Goal: Task Accomplishment & Management: Use online tool/utility

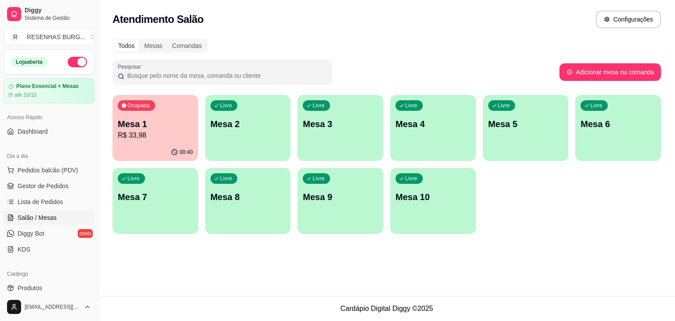
click at [166, 130] on p "R$ 33,98" at bounding box center [155, 135] width 75 height 11
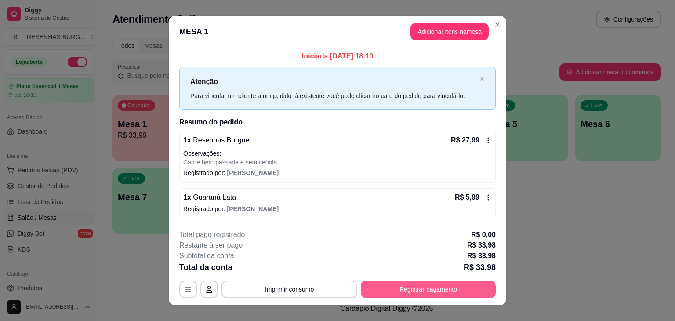
click at [398, 280] on button "Registrar pagamento" at bounding box center [428, 289] width 135 height 18
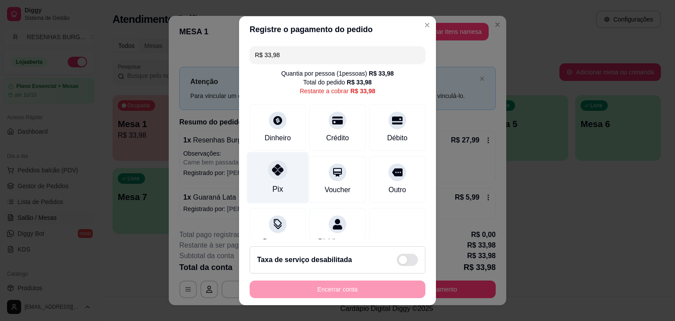
click at [275, 176] on div at bounding box center [277, 169] width 19 height 19
type input "R$ 0,00"
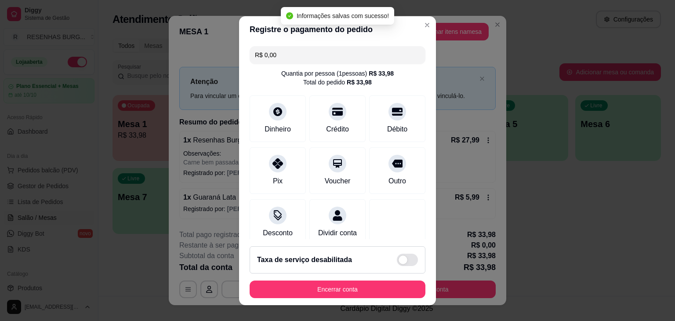
click at [304, 285] on button "Encerrar conta" at bounding box center [338, 289] width 176 height 18
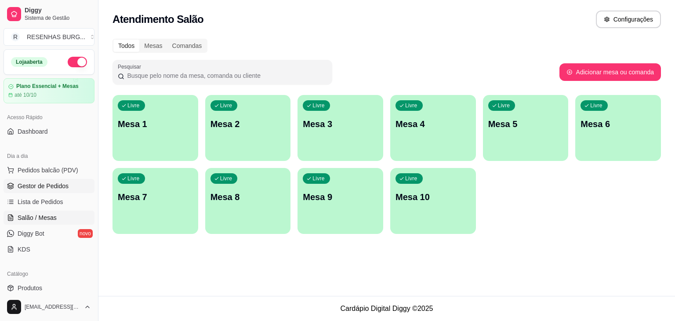
click at [48, 186] on span "Gestor de Pedidos" at bounding box center [43, 185] width 51 height 9
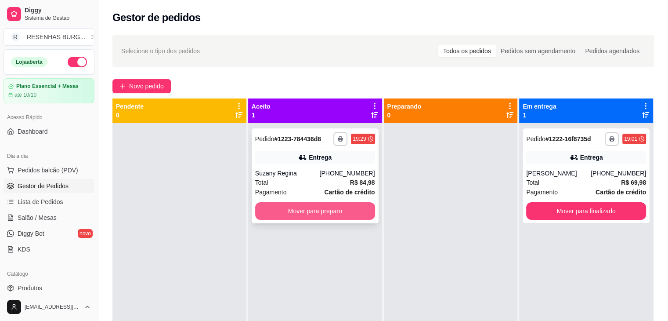
click at [308, 211] on button "Mover para preparo" at bounding box center [315, 211] width 120 height 18
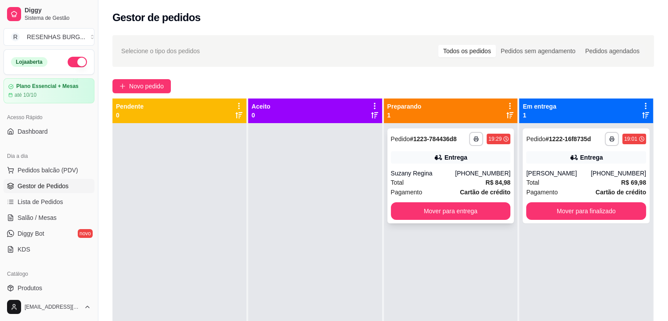
click at [413, 166] on div "**********" at bounding box center [450, 175] width 127 height 95
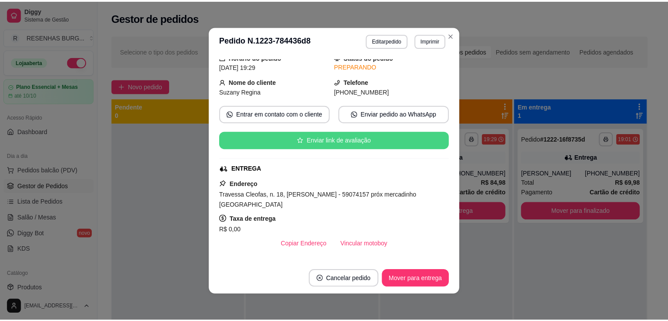
scroll to position [88, 0]
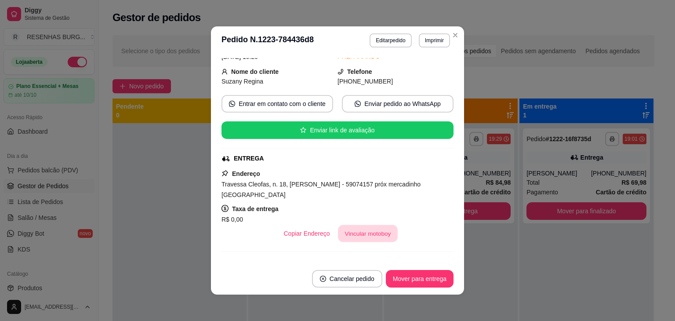
click at [365, 225] on button "Vincular motoboy" at bounding box center [368, 233] width 60 height 17
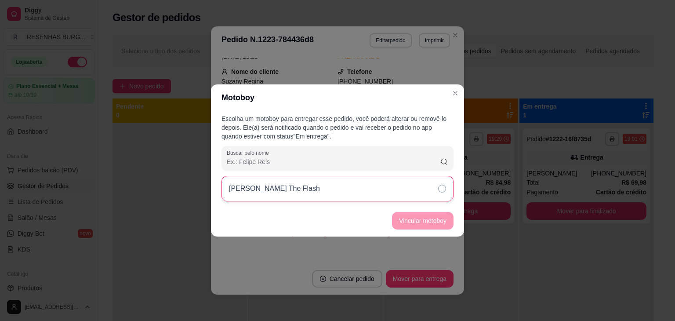
click at [412, 185] on div "[PERSON_NAME] The Flash" at bounding box center [337, 188] width 232 height 25
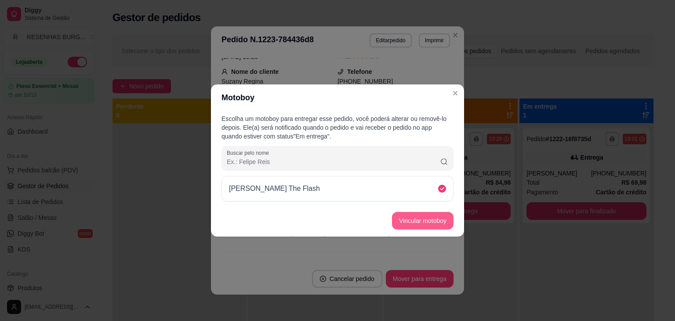
click at [430, 225] on button "Vincular motoboy" at bounding box center [422, 221] width 61 height 18
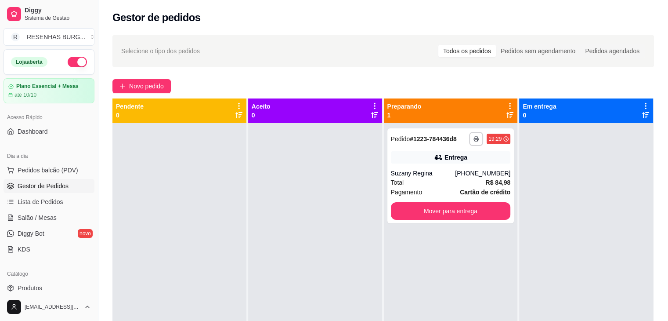
click at [127, 163] on div at bounding box center [179, 283] width 134 height 321
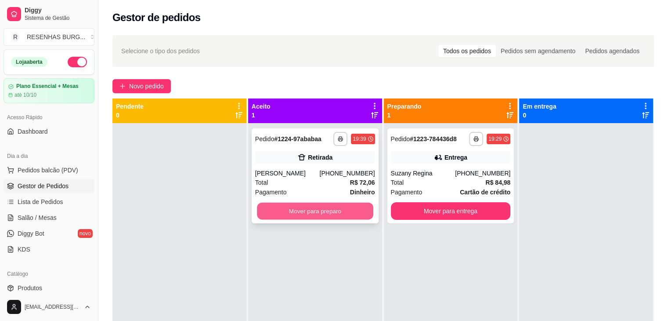
click at [343, 213] on button "Mover para preparo" at bounding box center [315, 211] width 116 height 17
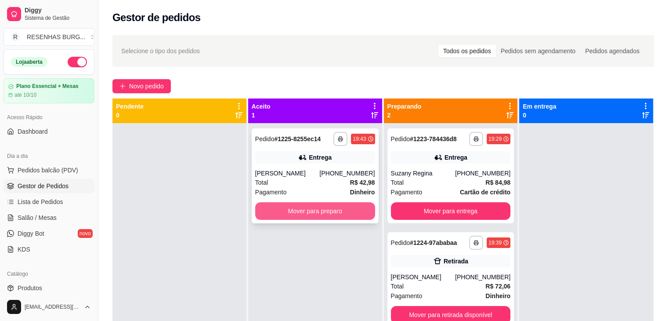
click at [316, 216] on button "Mover para preparo" at bounding box center [315, 211] width 120 height 18
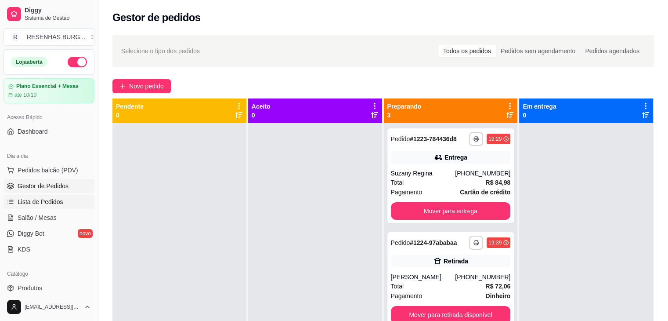
click at [36, 198] on span "Lista de Pedidos" at bounding box center [41, 201] width 46 height 9
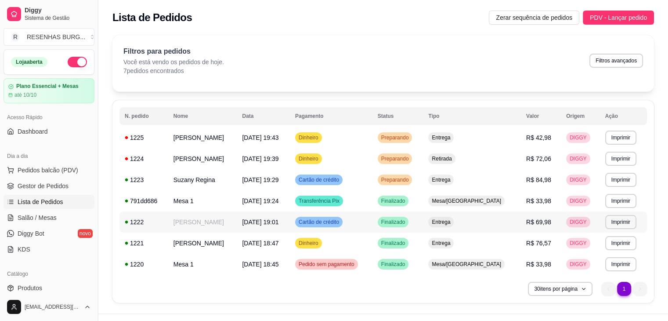
click at [176, 224] on td "[PERSON_NAME]" at bounding box center [202, 221] width 69 height 21
click at [58, 186] on span "Gestor de Pedidos" at bounding box center [43, 185] width 51 height 9
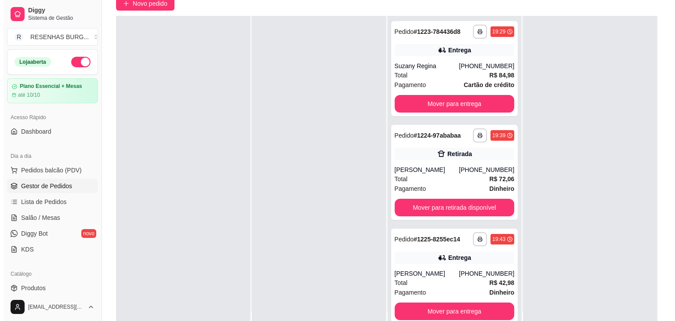
scroll to position [88, 0]
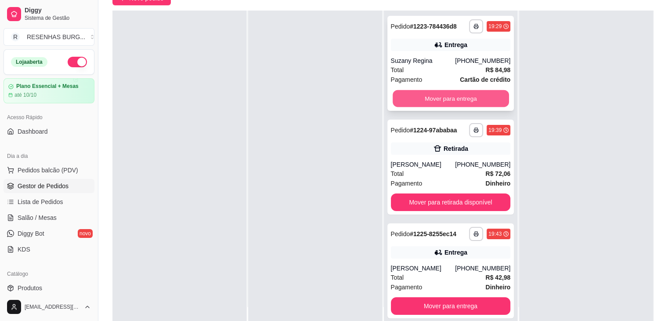
click at [451, 97] on button "Mover para entrega" at bounding box center [451, 98] width 116 height 17
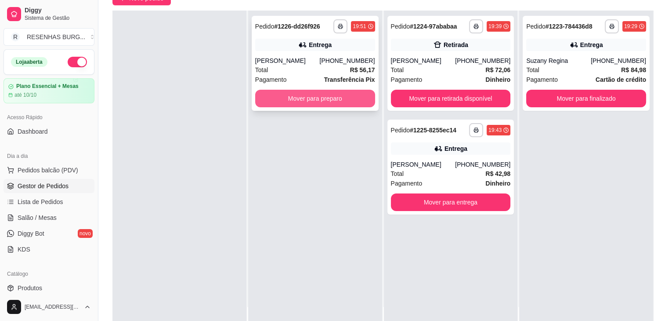
click at [288, 102] on button "Mover para preparo" at bounding box center [315, 99] width 120 height 18
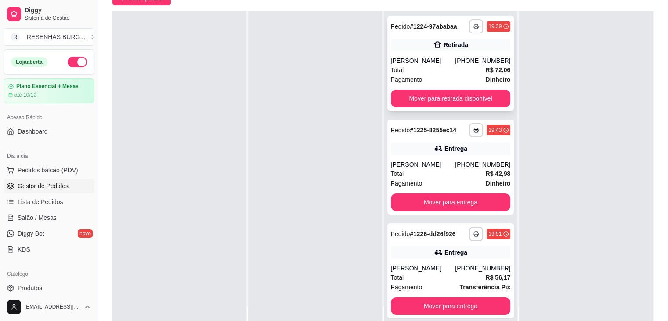
click at [426, 58] on div "[PERSON_NAME]" at bounding box center [423, 60] width 65 height 9
click at [430, 168] on div "[PERSON_NAME]" at bounding box center [423, 164] width 65 height 9
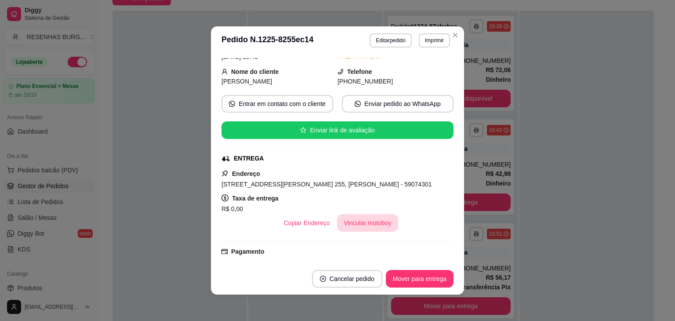
click at [356, 225] on button "Vincular motoboy" at bounding box center [367, 223] width 61 height 18
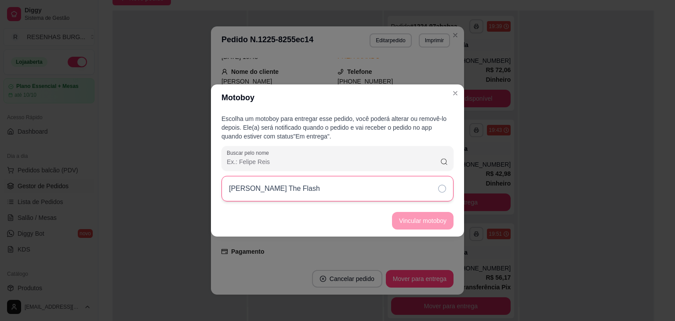
click at [434, 185] on div "[PERSON_NAME] The Flash" at bounding box center [337, 188] width 232 height 25
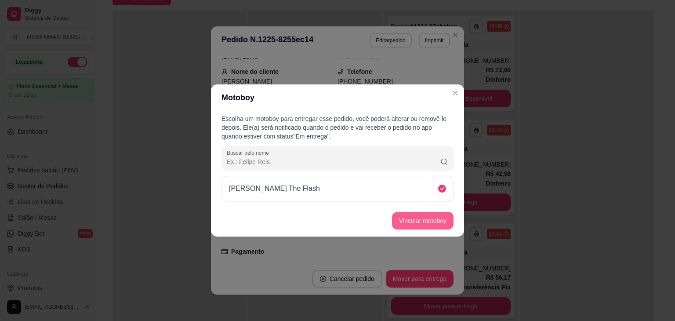
click at [432, 227] on button "Vincular motoboy" at bounding box center [422, 221] width 61 height 18
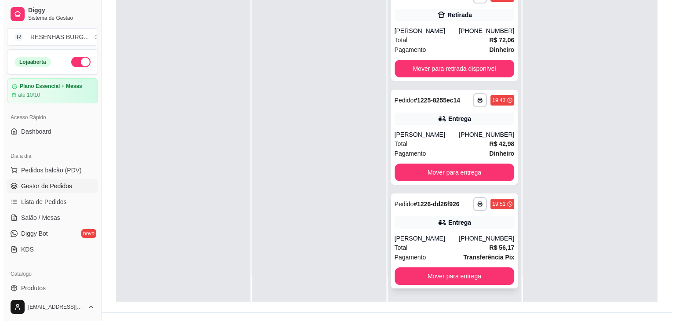
scroll to position [132, 0]
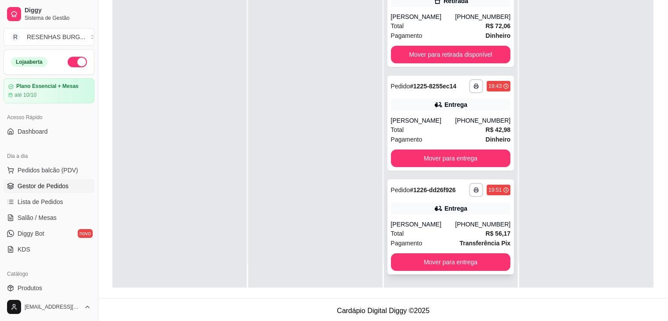
click at [434, 226] on div "[PERSON_NAME]" at bounding box center [423, 224] width 65 height 9
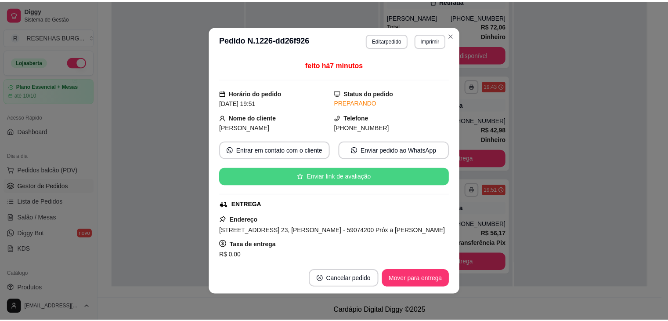
scroll to position [88, 0]
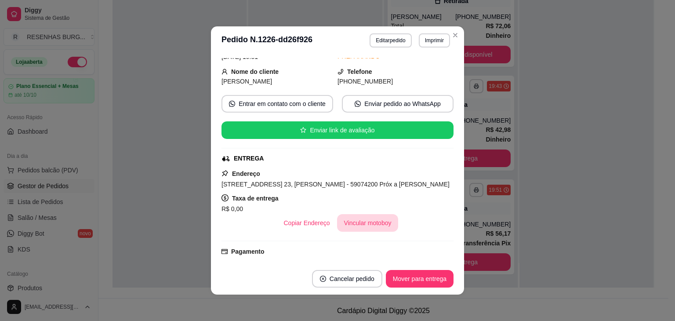
click at [354, 229] on button "Vincular motoboy" at bounding box center [367, 223] width 61 height 18
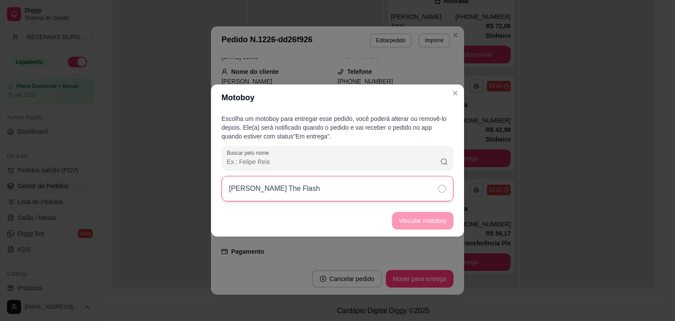
click at [414, 189] on div "[PERSON_NAME] The Flash" at bounding box center [337, 188] width 232 height 25
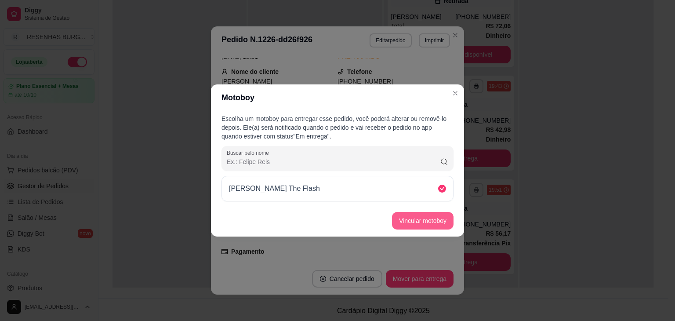
click at [429, 229] on footer "Vincular motoboy" at bounding box center [337, 221] width 253 height 32
click at [436, 207] on footer "Vincular motoboy" at bounding box center [337, 221] width 253 height 32
click at [429, 220] on button "Vincular motoboy" at bounding box center [423, 220] width 60 height 17
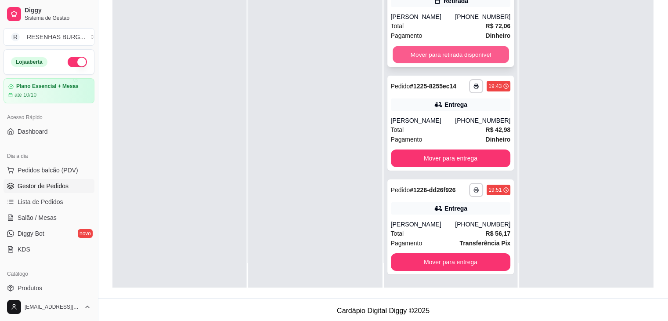
click at [432, 55] on button "Mover para retirada disponível" at bounding box center [451, 54] width 116 height 17
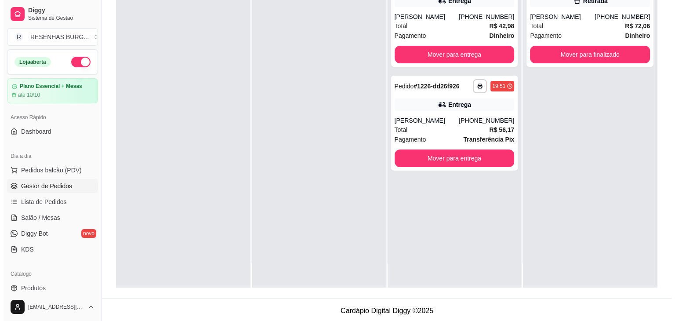
scroll to position [0, 0]
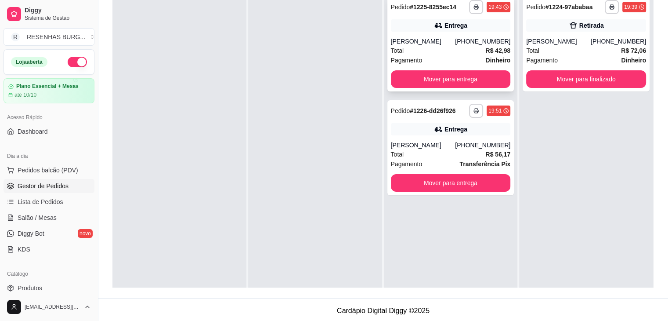
click at [436, 42] on div "[PERSON_NAME]" at bounding box center [423, 41] width 65 height 9
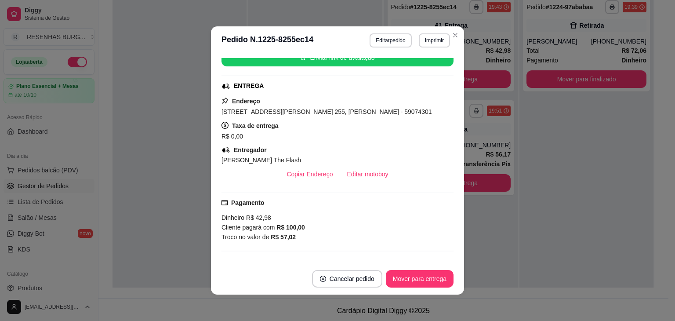
scroll to position [176, 0]
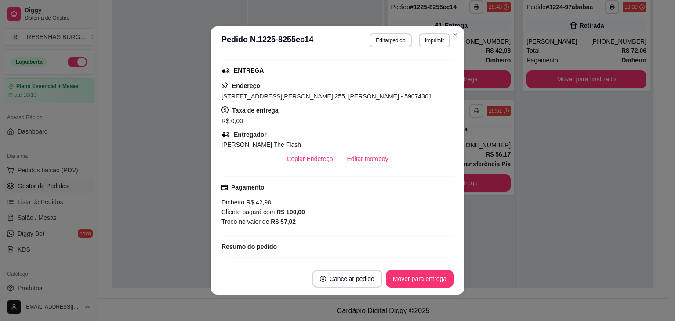
click at [459, 38] on header "**********" at bounding box center [337, 40] width 253 height 28
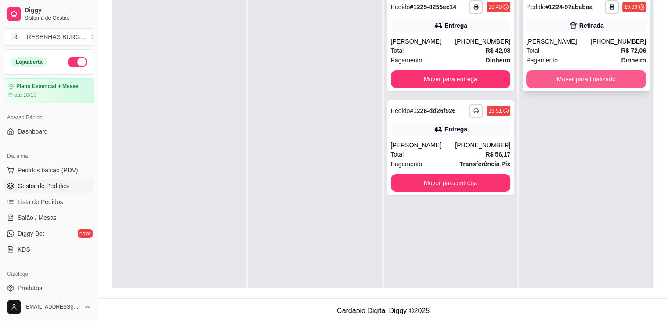
click at [569, 83] on button "Mover para finalizado" at bounding box center [586, 79] width 120 height 18
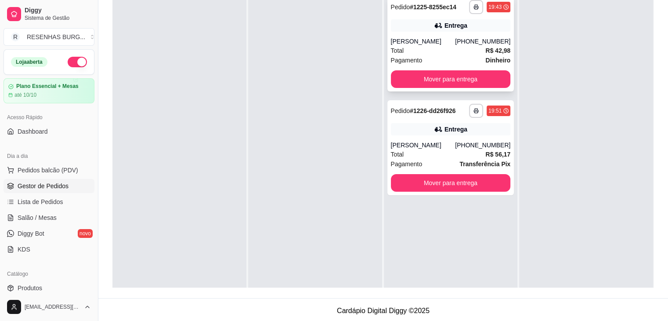
click at [442, 46] on div "Total R$ 42,98" at bounding box center [451, 51] width 120 height 10
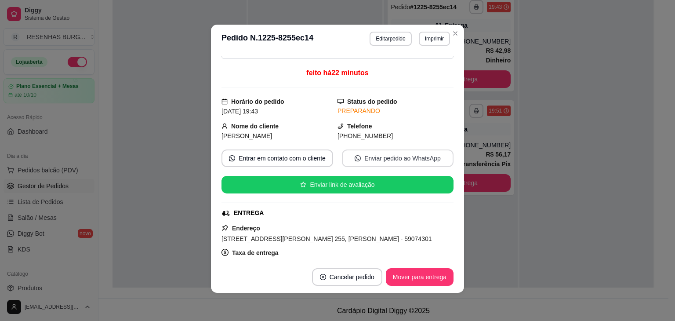
scroll to position [88, 0]
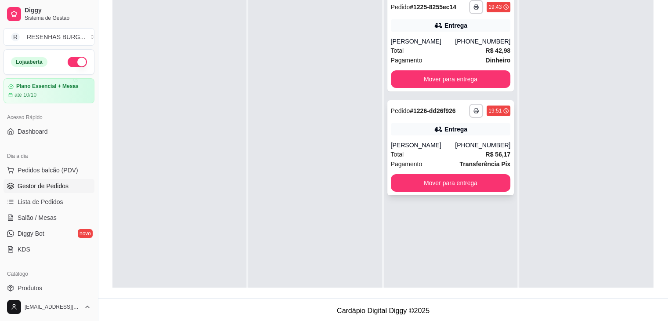
click at [444, 146] on div "[PERSON_NAME]" at bounding box center [423, 145] width 65 height 9
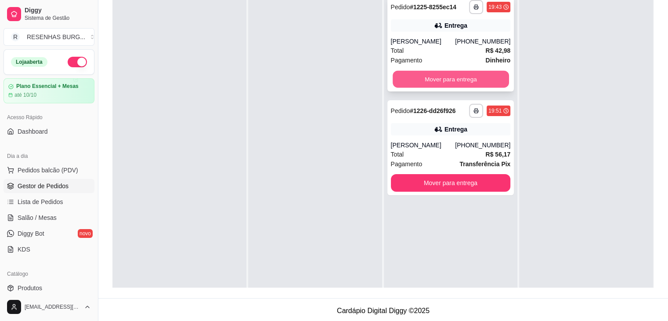
click at [452, 81] on button "Mover para entrega" at bounding box center [451, 79] width 116 height 17
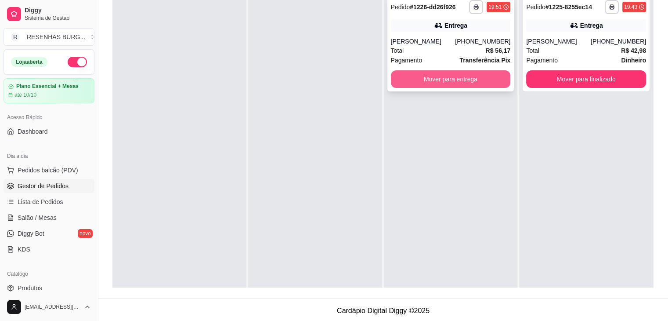
click at [452, 81] on button "Mover para entrega" at bounding box center [451, 79] width 120 height 18
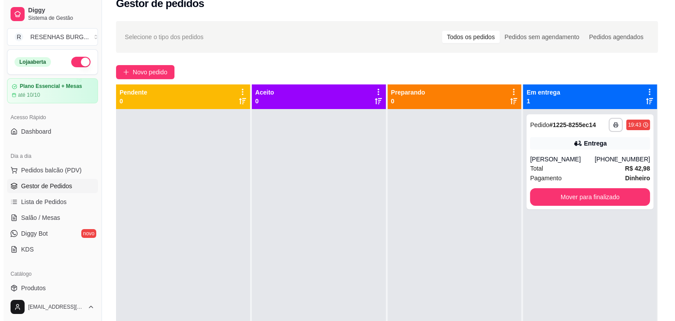
scroll to position [0, 0]
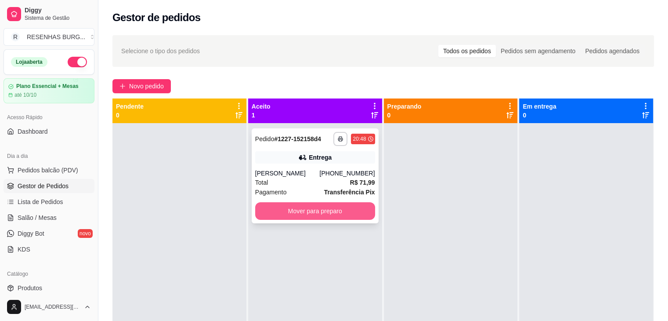
click at [302, 212] on button "Mover para preparo" at bounding box center [315, 211] width 120 height 18
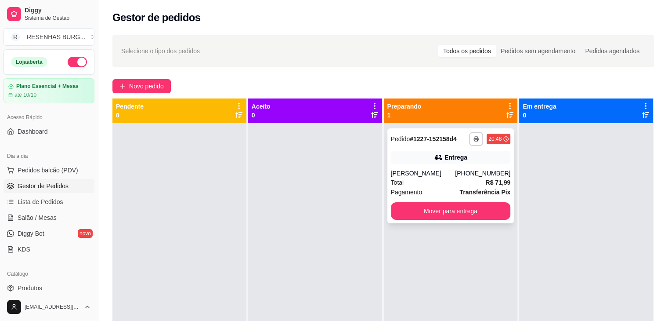
click at [450, 149] on div "**********" at bounding box center [450, 175] width 127 height 95
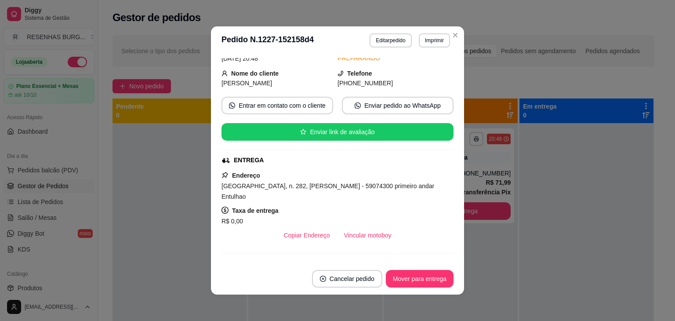
scroll to position [88, 0]
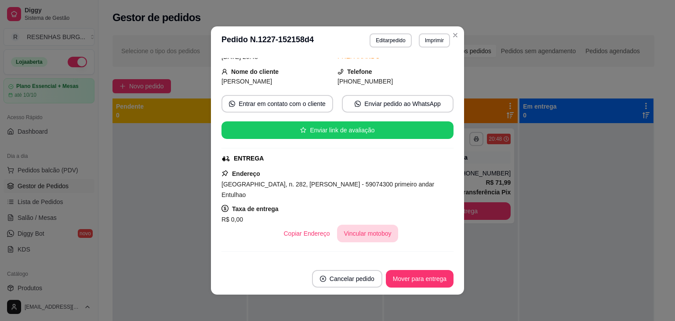
click at [356, 224] on button "Vincular motoboy" at bounding box center [367, 233] width 61 height 18
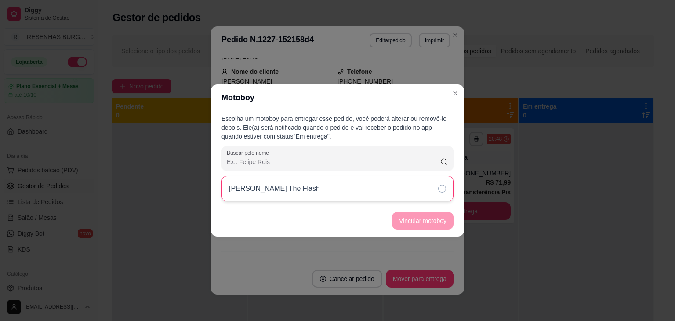
click at [424, 194] on div "[PERSON_NAME] The Flash" at bounding box center [337, 188] width 232 height 25
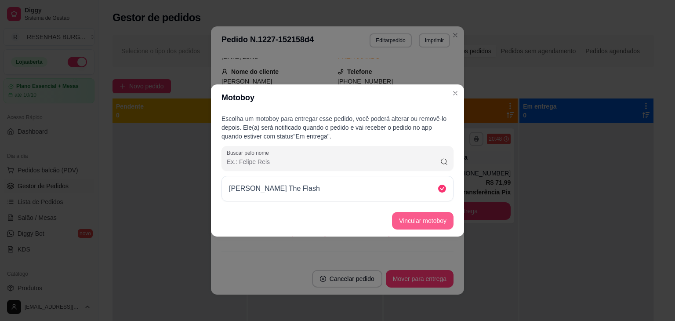
click at [427, 217] on button "Vincular motoboy" at bounding box center [422, 221] width 61 height 18
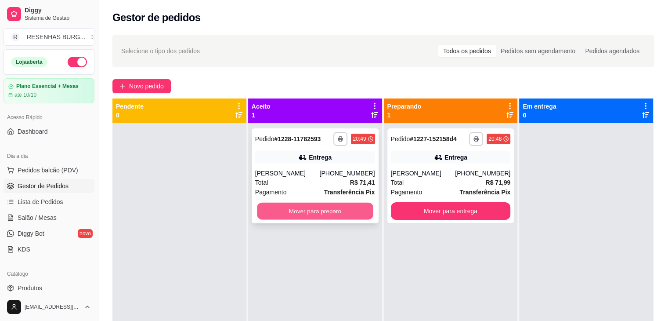
click at [304, 213] on button "Mover para preparo" at bounding box center [315, 211] width 116 height 17
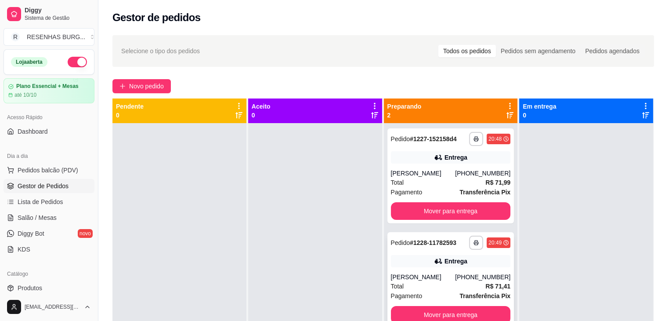
click at [445, 264] on div "Entrega" at bounding box center [456, 261] width 23 height 9
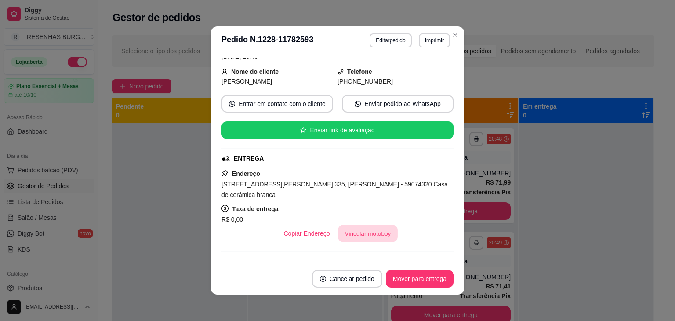
click at [357, 232] on button "Vincular motoboy" at bounding box center [368, 233] width 60 height 17
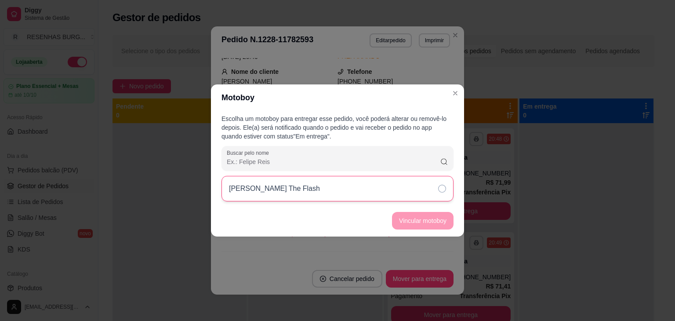
click at [401, 198] on div "[PERSON_NAME] The Flash" at bounding box center [337, 188] width 232 height 25
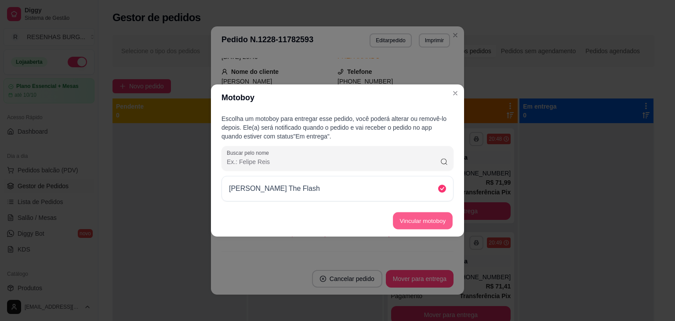
click at [397, 217] on button "Vincular motoboy" at bounding box center [423, 220] width 60 height 17
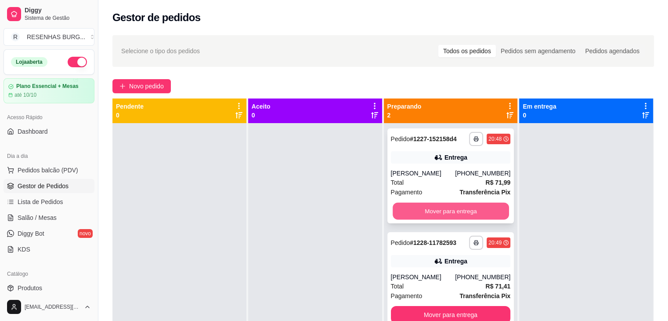
click at [477, 208] on button "Mover para entrega" at bounding box center [451, 211] width 116 height 17
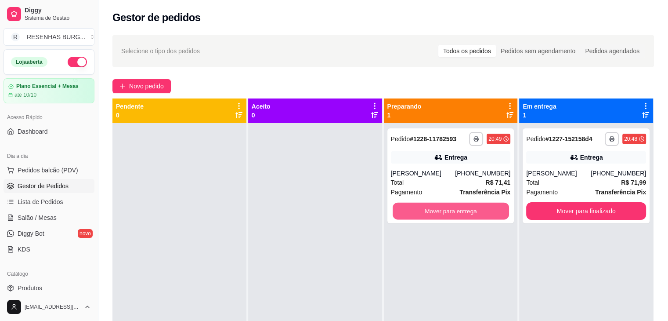
click at [477, 208] on button "Mover para entrega" at bounding box center [451, 211] width 116 height 17
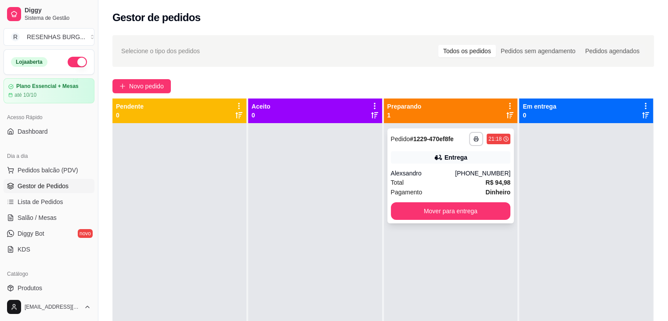
click at [414, 167] on div "**********" at bounding box center [450, 175] width 127 height 95
click at [450, 32] on div "**********" at bounding box center [386, 230] width 576 height 400
click at [454, 44] on div "Todos os pedidos Pedidos sem agendamento Pedidos agendados" at bounding box center [542, 51] width 208 height 14
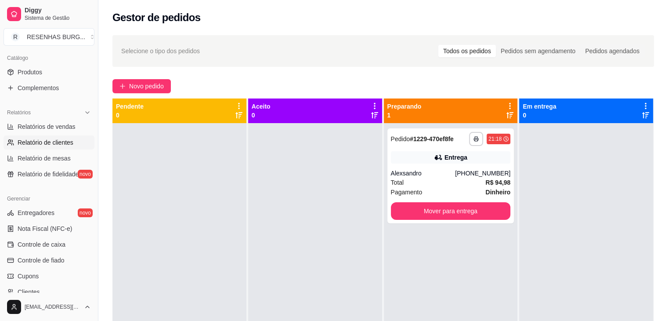
scroll to position [220, 0]
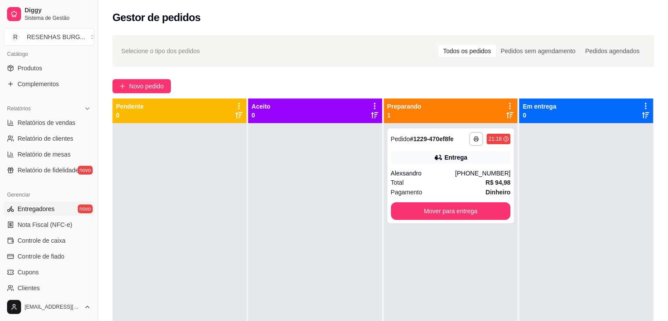
click at [49, 209] on span "Entregadores" at bounding box center [36, 208] width 37 height 9
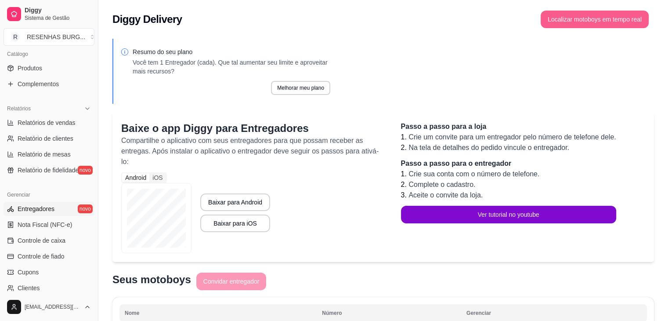
click at [554, 20] on button "Localizar motoboys em tempo real" at bounding box center [595, 20] width 108 height 18
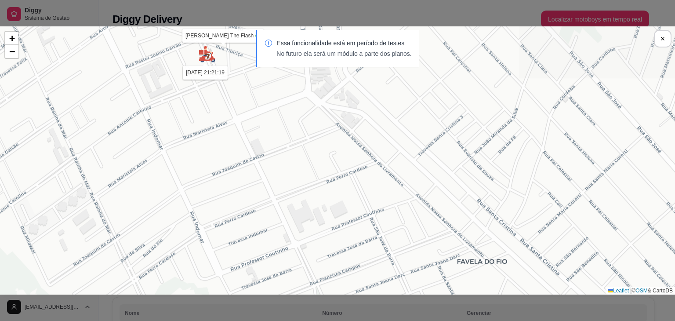
drag, startPoint x: 176, startPoint y: 83, endPoint x: 233, endPoint y: 250, distance: 176.1
click at [233, 250] on div "Sua loja [PERSON_NAME] The Flash [DATE] 21:21:19 + − Leaflet | © OSM & CartoDB" at bounding box center [337, 160] width 675 height 268
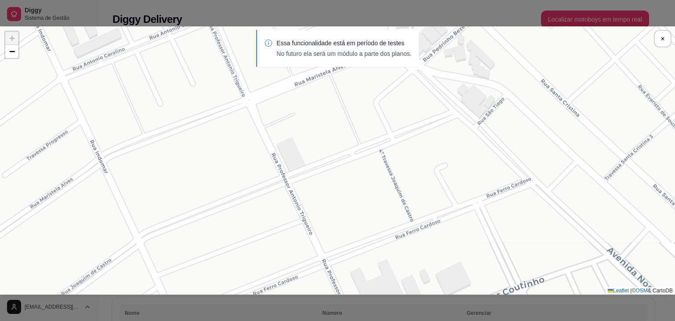
drag, startPoint x: 181, startPoint y: 62, endPoint x: 225, endPoint y: 201, distance: 145.9
click at [219, 224] on section "Sua loja [PERSON_NAME] The Flash [DATE] 21:21:19 + − Leaflet | © OSM & CartoDB …" at bounding box center [337, 160] width 675 height 268
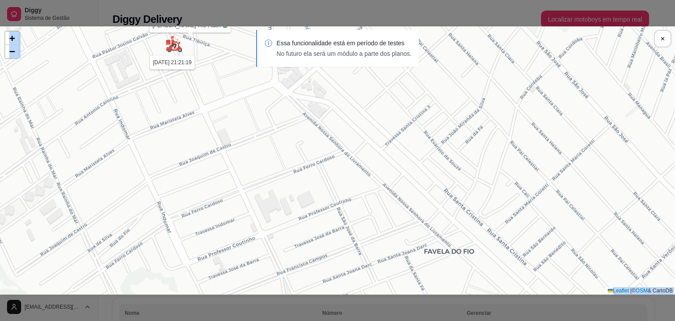
click at [216, 78] on div "Sua loja [PERSON_NAME] The Flash [DATE] 21:21:19 + − Leaflet | © OSM & CartoDB" at bounding box center [337, 160] width 675 height 268
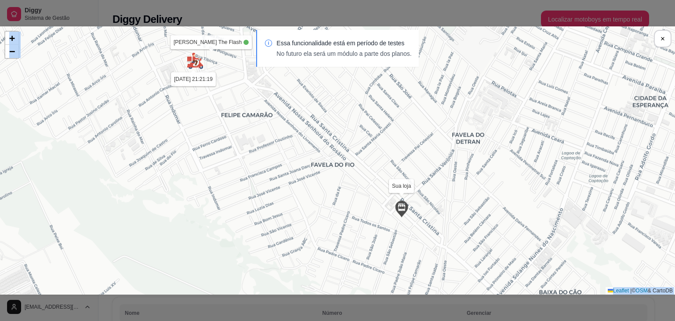
click at [210, 65] on div "Essa funcionalidade está em período de testes No futuro ela será um módulo a pa…" at bounding box center [337, 53] width 675 height 46
click at [13, 40] on div "Essa funcionalidade está em período de testes No futuro ela será um módulo a pa…" at bounding box center [337, 53] width 675 height 46
click at [666, 47] on div "Resumo do seu plano Você tem 1 Entregador (cada). Que tal aumentar seu limite e…" at bounding box center [383, 199] width 570 height 333
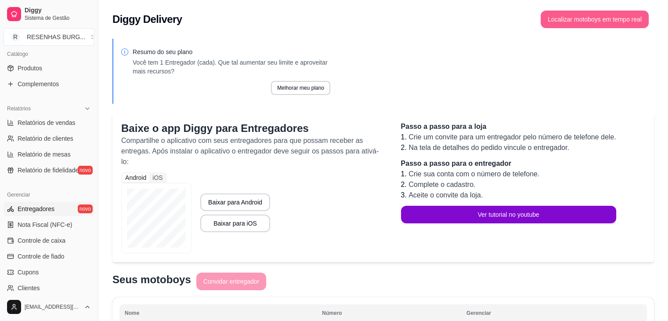
click at [631, 15] on button "Localizar motoboys em tempo real" at bounding box center [595, 20] width 108 height 18
click at [598, 18] on button "Localizar motoboys em tempo real" at bounding box center [595, 20] width 108 height 18
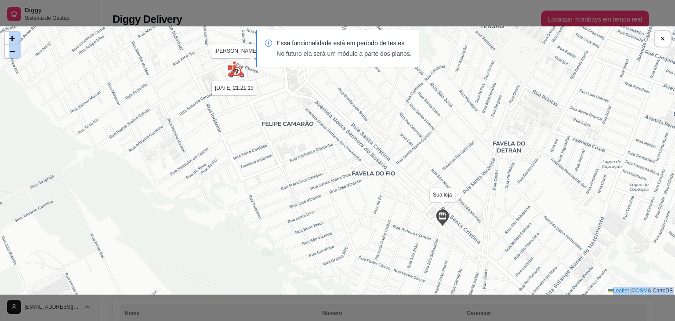
drag, startPoint x: 192, startPoint y: 62, endPoint x: 204, endPoint y: 106, distance: 45.4
click at [204, 106] on section "Sua loja [PERSON_NAME] The Flash [DATE] 21:21:19 + − Leaflet | © OSM & CartoDB …" at bounding box center [337, 160] width 675 height 268
click at [204, 106] on div "Sua loja [PERSON_NAME] The Flash [DATE] 21:21:19 + − Leaflet | © OSM & CartoDB" at bounding box center [337, 160] width 675 height 268
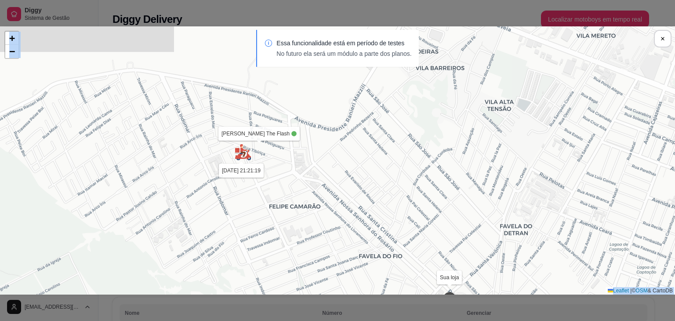
drag, startPoint x: 204, startPoint y: 76, endPoint x: 211, endPoint y: 160, distance: 84.7
click at [211, 160] on div "Sua loja [PERSON_NAME] The Flash [DATE] 21:21:19 + − Leaflet | © OSM & CartoDB" at bounding box center [337, 160] width 675 height 268
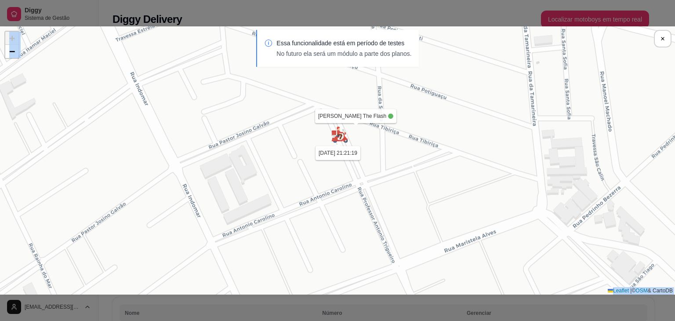
click at [350, 134] on div "Sua loja [PERSON_NAME] The Flash [DATE] 21:21:19 + − Leaflet | © OSM & CartoDB" at bounding box center [337, 160] width 675 height 268
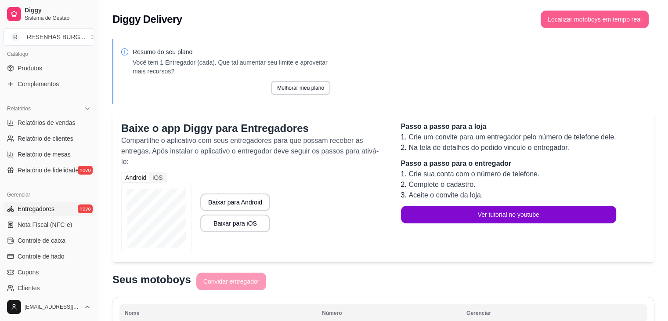
click at [606, 21] on button "Localizar motoboys em tempo real" at bounding box center [595, 20] width 108 height 18
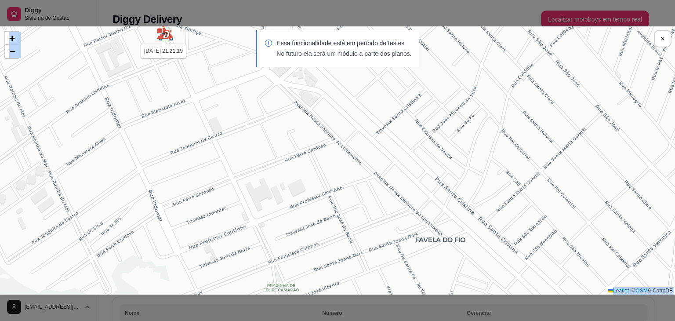
drag, startPoint x: 183, startPoint y: 69, endPoint x: 219, endPoint y: 112, distance: 55.8
click at [217, 115] on section "Sua loja [PERSON_NAME] The Flash [DATE] 21:21:19 + − Leaflet | © OSM & CartoDB …" at bounding box center [337, 160] width 675 height 268
click at [195, 37] on div "Essa funcionalidade está em período de testes No futuro ela será um módulo a pa…" at bounding box center [337, 53] width 675 height 46
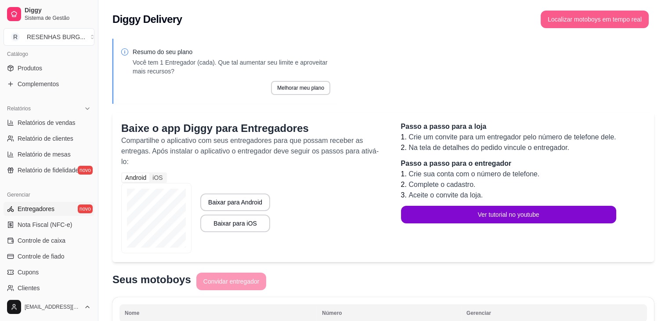
click at [600, 16] on button "Localizar motoboys em tempo real" at bounding box center [595, 20] width 108 height 18
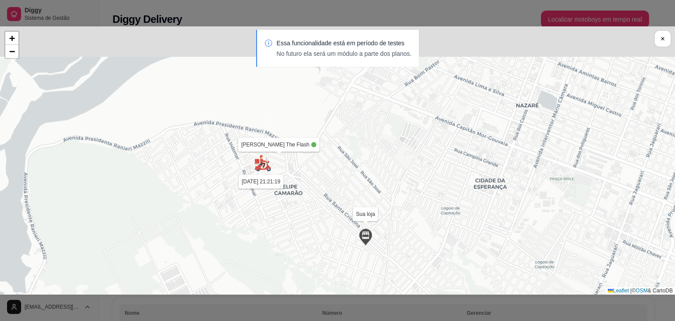
drag, startPoint x: 258, startPoint y: 87, endPoint x: 291, endPoint y: 176, distance: 94.5
click at [291, 176] on div "Sua loja [PERSON_NAME] The Flash [DATE] 21:21:19 + − Leaflet | © OSM & CartoDB" at bounding box center [337, 160] width 675 height 268
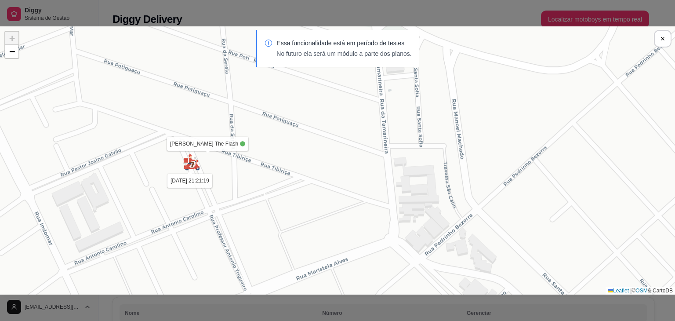
drag, startPoint x: 47, startPoint y: 216, endPoint x: 232, endPoint y: 172, distance: 189.8
click at [232, 172] on div "Sua loja [PERSON_NAME] The Flash [DATE] 21:21:19 + − Leaflet | © OSM & CartoDB" at bounding box center [337, 160] width 675 height 268
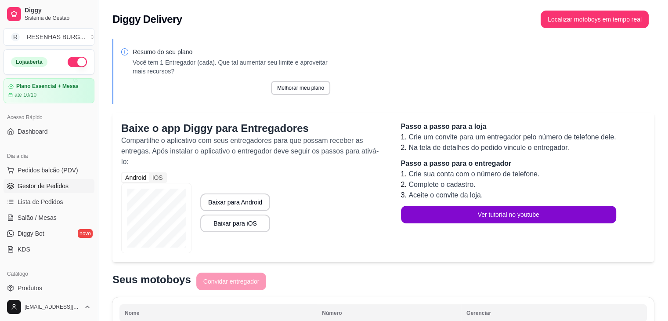
click at [43, 185] on span "Gestor de Pedidos" at bounding box center [43, 185] width 51 height 9
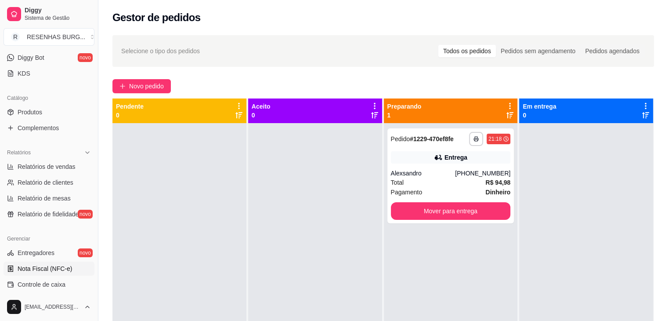
scroll to position [220, 0]
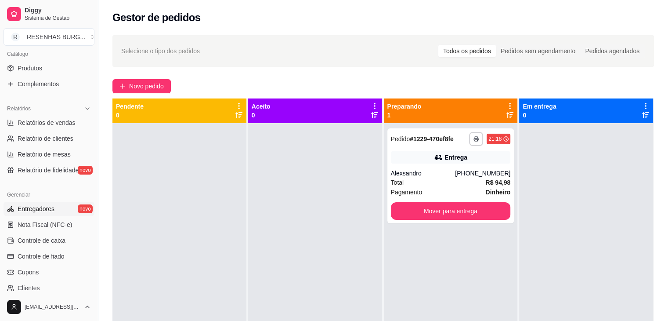
click at [51, 211] on span "Entregadores" at bounding box center [36, 208] width 37 height 9
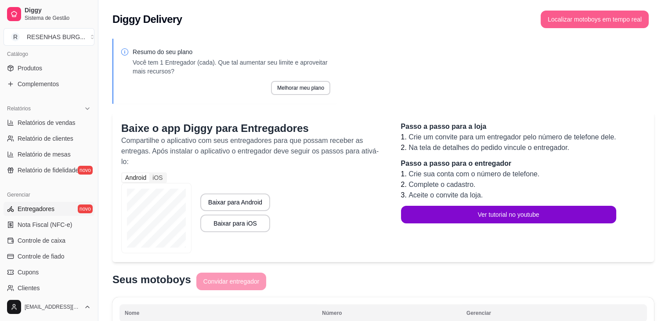
click at [568, 22] on button "Localizar motoboys em tempo real" at bounding box center [595, 20] width 108 height 18
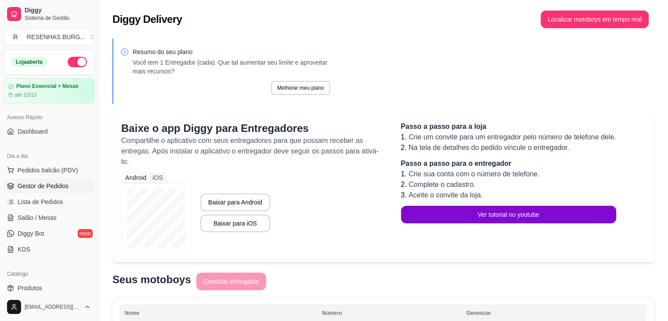
click at [46, 185] on span "Gestor de Pedidos" at bounding box center [43, 185] width 51 height 9
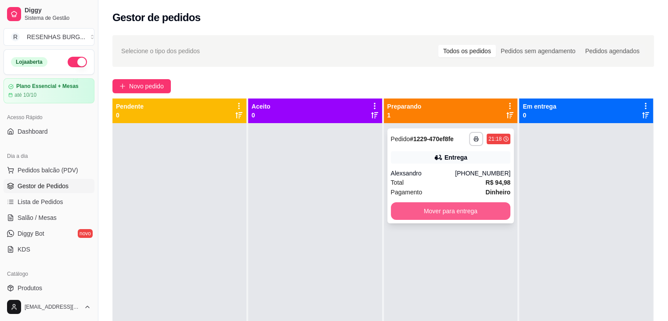
click at [448, 207] on button "Mover para entrega" at bounding box center [451, 211] width 120 height 18
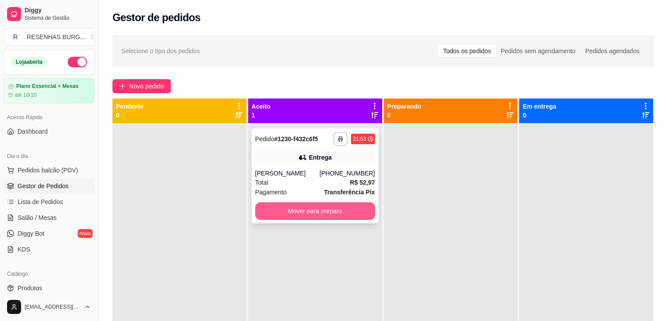
click at [316, 210] on button "Mover para preparo" at bounding box center [315, 211] width 120 height 18
